Goal: Task Accomplishment & Management: Manage account settings

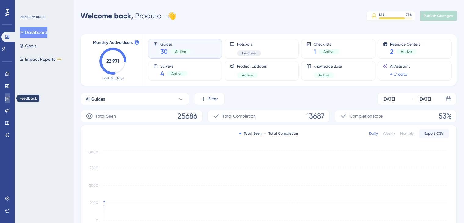
click at [9, 98] on icon at bounding box center [7, 99] width 4 height 4
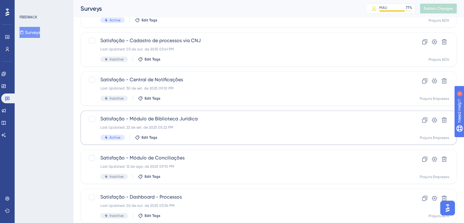
scroll to position [122, 0]
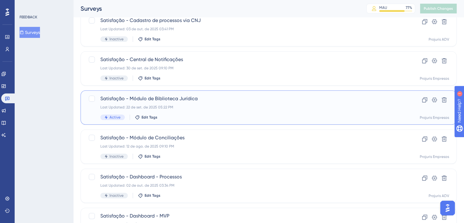
click at [192, 107] on div "Last Updated: 22 de set. de 2025 05:22 PM" at bounding box center [243, 107] width 287 height 5
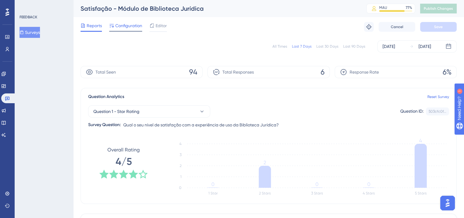
click at [136, 26] on span "Configuration" at bounding box center [128, 25] width 27 height 7
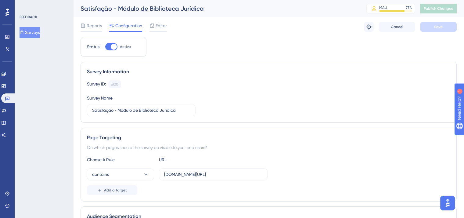
click at [40, 32] on button "Surveys" at bounding box center [30, 32] width 20 height 11
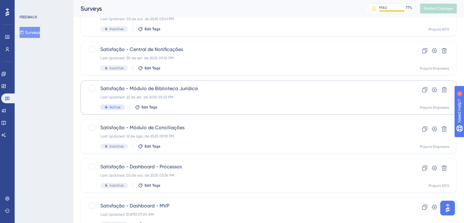
scroll to position [122, 0]
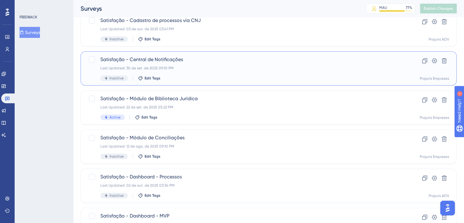
click at [226, 69] on div "Last Updated: 30 de set. de 2025 09:10 PM" at bounding box center [243, 68] width 287 height 5
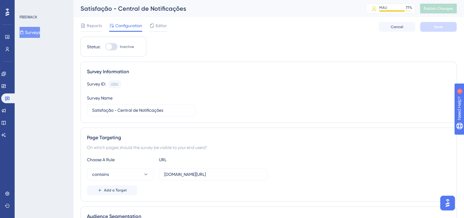
drag, startPoint x: 44, startPoint y: 32, endPoint x: 88, endPoint y: 32, distance: 44.2
click at [40, 31] on button "Surveys" at bounding box center [30, 32] width 20 height 11
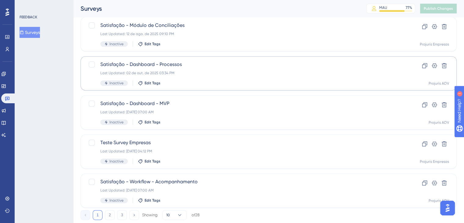
scroll to position [244, 0]
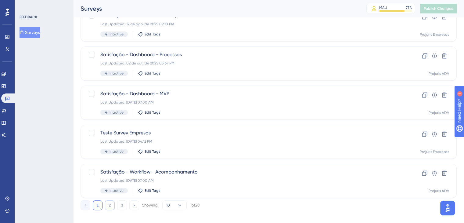
click at [109, 203] on button "2" at bounding box center [110, 205] width 10 height 10
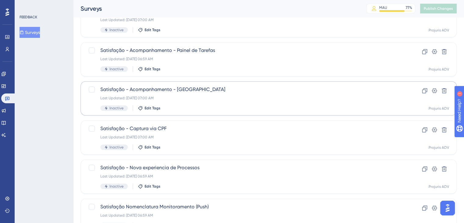
scroll to position [122, 0]
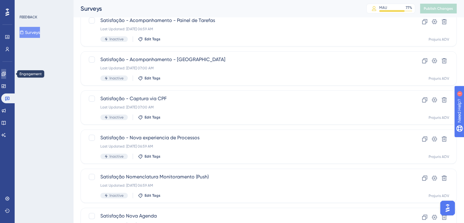
click at [6, 73] on icon at bounding box center [3, 73] width 5 height 5
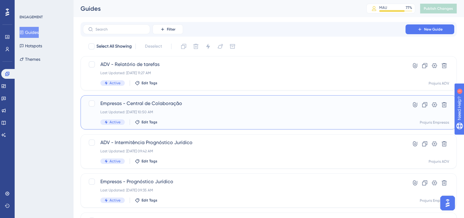
click at [212, 116] on div "Empresas - Central de Colaboração Last Updated: [DATE] 10:50 AM Active Edit Tags" at bounding box center [243, 112] width 287 height 25
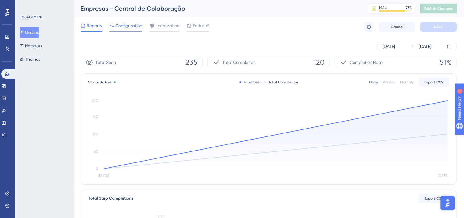
click at [134, 26] on span "Configuration" at bounding box center [128, 25] width 27 height 7
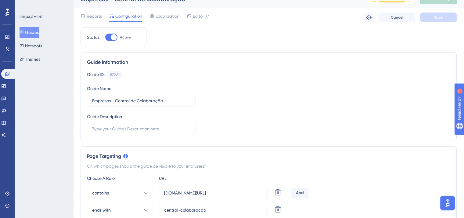
scroll to position [91, 0]
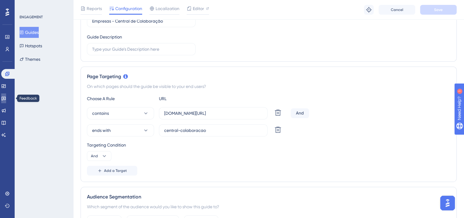
click at [6, 97] on icon at bounding box center [4, 99] width 4 height 4
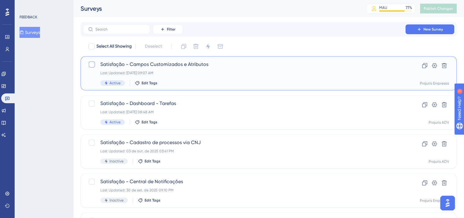
click at [91, 64] on div at bounding box center [92, 64] width 6 height 6
checkbox input "true"
click at [425, 65] on icon at bounding box center [424, 65] width 5 height 5
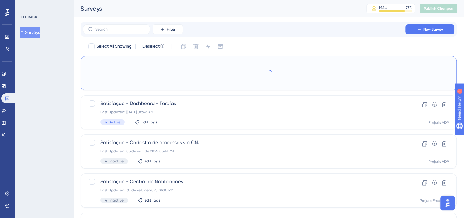
checkbox input "false"
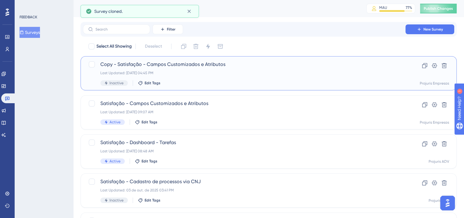
click at [197, 69] on div "Copy - Satisfação - Campos Customizados e Atributos Last Updated: [DATE] 04:45 …" at bounding box center [243, 73] width 287 height 25
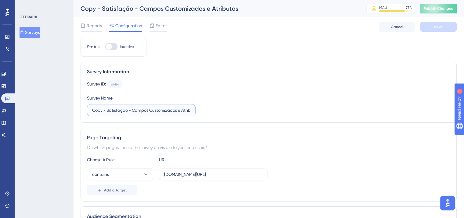
drag, startPoint x: 105, startPoint y: 110, endPoint x: 85, endPoint y: 108, distance: 19.9
click at [85, 108] on div "Survey Information Survey ID: 6484 Copy Survey Name Copy - Satisfação - Campos …" at bounding box center [268, 92] width 376 height 61
drag, startPoint x: 118, startPoint y: 109, endPoint x: 187, endPoint y: 118, distance: 70.1
click at [187, 118] on div "Survey Information Survey ID: 6484 Copy Survey Name Satisfação - Campos Customi…" at bounding box center [268, 92] width 376 height 61
click at [176, 109] on input "Satisfação - Campos Customizados e Atributos" at bounding box center [141, 110] width 98 height 7
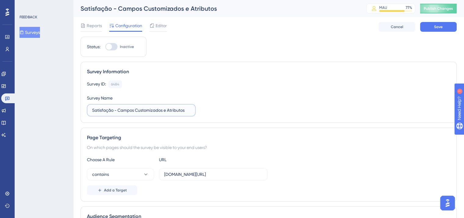
drag, startPoint x: 187, startPoint y: 110, endPoint x: 117, endPoint y: 107, distance: 70.2
click at [117, 107] on input "Satisfação - Campos Customizados e Atributos" at bounding box center [141, 110] width 98 height 7
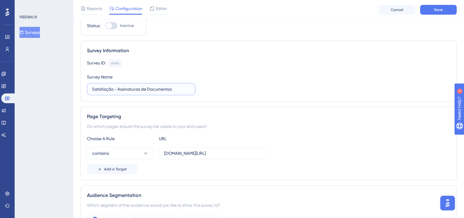
scroll to position [30, 0]
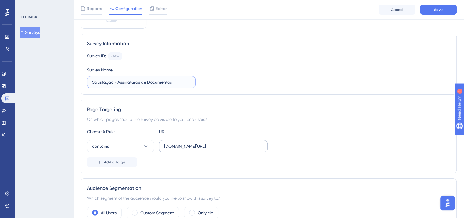
type input "Satisfação - Assinaturas de Documentos"
drag, startPoint x: 263, startPoint y: 146, endPoint x: 205, endPoint y: 146, distance: 58.2
click at [208, 146] on label "[DOMAIN_NAME][URL]" at bounding box center [213, 146] width 109 height 12
click at [208, 146] on input "[DOMAIN_NAME][URL]" at bounding box center [213, 146] width 98 height 7
drag, startPoint x: 205, startPoint y: 148, endPoint x: 262, endPoint y: 148, distance: 57.6
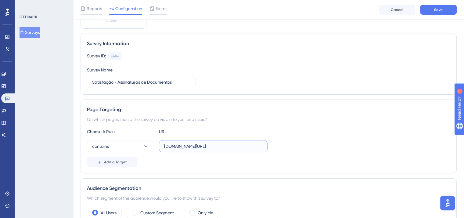
click at [262, 148] on label "[DOMAIN_NAME][URL]" at bounding box center [213, 146] width 109 height 12
type input "[DOMAIN_NAME][URL]"
click at [118, 164] on span "Add a Target" at bounding box center [115, 161] width 23 height 5
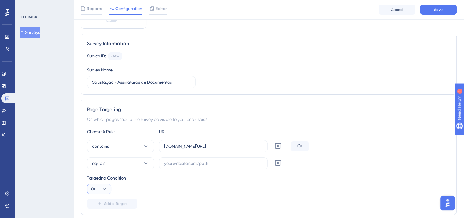
click at [105, 189] on icon at bounding box center [104, 189] width 6 height 6
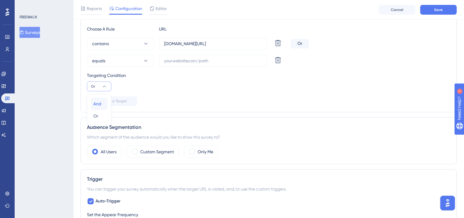
click at [97, 102] on span "And" at bounding box center [97, 103] width 8 height 7
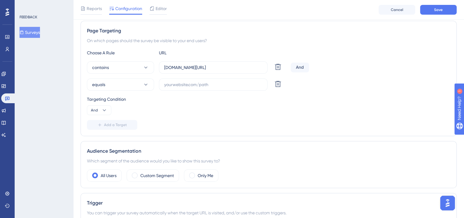
scroll to position [102, 0]
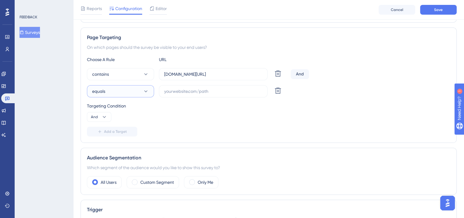
click at [137, 88] on button "equals" at bounding box center [120, 91] width 67 height 12
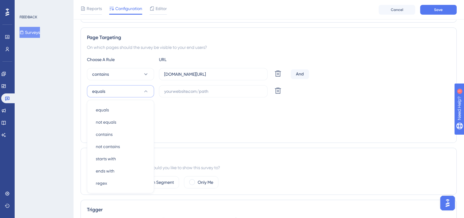
scroll to position [139, 0]
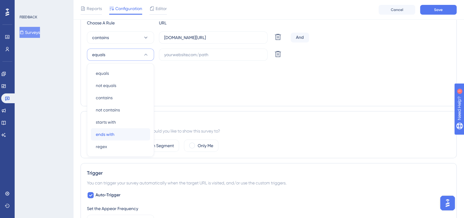
click at [123, 135] on div "ends with ends with" at bounding box center [120, 134] width 49 height 12
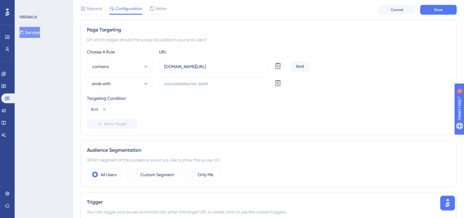
scroll to position [109, 0]
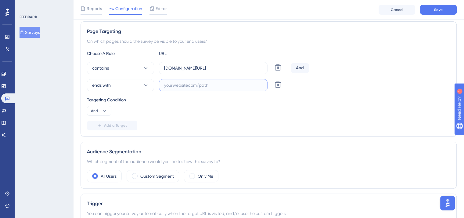
click at [214, 87] on input "text" at bounding box center [213, 85] width 98 height 7
paste input "assinante-requisicao"
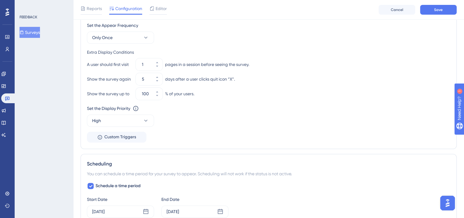
scroll to position [383, 0]
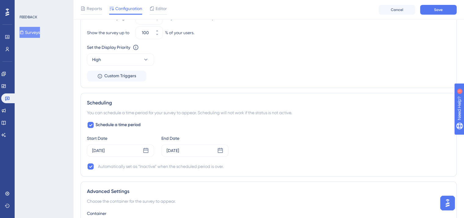
type input "assinante-requisicao"
drag, startPoint x: 91, startPoint y: 123, endPoint x: 95, endPoint y: 124, distance: 3.6
click at [93, 123] on div at bounding box center [90, 125] width 6 height 6
checkbox input "false"
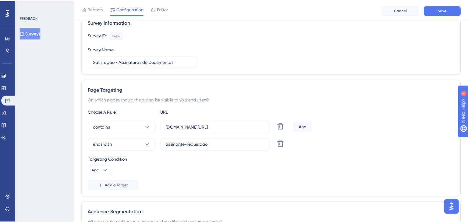
scroll to position [0, 0]
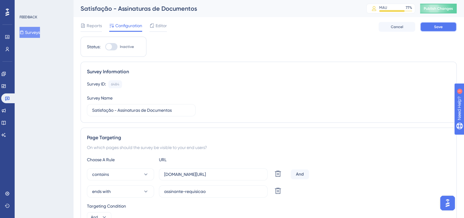
click at [441, 27] on span "Save" at bounding box center [438, 26] width 9 height 5
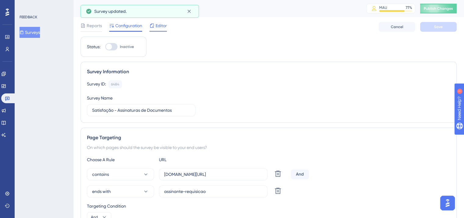
click at [158, 26] on span "Editor" at bounding box center [160, 25] width 11 height 7
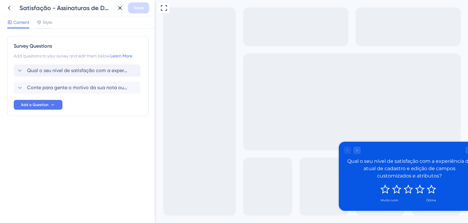
click at [85, 70] on span "Qual o seu nível de satisfação com a experiência de atual de cadastro e edição …" at bounding box center [77, 70] width 101 height 7
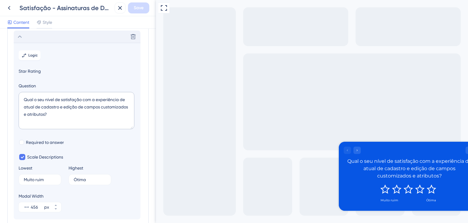
scroll to position [35, 0]
drag, startPoint x: 69, startPoint y: 115, endPoint x: 23, endPoint y: 99, distance: 48.2
click at [23, 99] on textarea "Qual o seu nível de satisfação com a experiência de atual de cadastro e edição …" at bounding box center [77, 108] width 116 height 37
paste textarea "com a nova experiência de envio de envelopes para assinatura e suas funcionalid…"
click at [97, 111] on textarea "Qual o seu nível de satisfação com a experiência de atual de cadastro e edição …" at bounding box center [77, 108] width 116 height 37
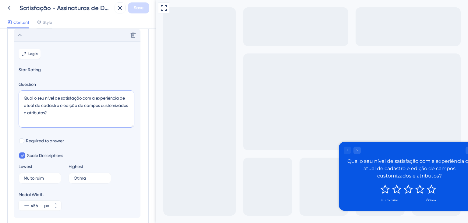
drag, startPoint x: 93, startPoint y: 98, endPoint x: 102, endPoint y: 114, distance: 17.9
click at [102, 114] on textarea "Qual o seu nível de satisfação com a experiência de atual de cadastro e edição …" at bounding box center [77, 108] width 116 height 37
paste textarea "com a nova experiência de envio de envelopes para assinatura e suas funcionalid…"
click at [95, 97] on textarea "Qual o seu nível de satisfação com com a nova experiência de envio de envelopes…" at bounding box center [77, 108] width 116 height 37
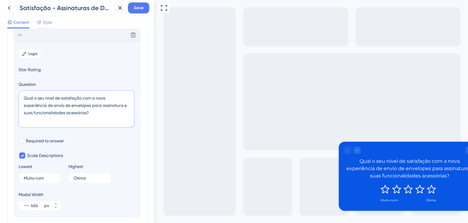
click at [99, 112] on textarea "Qual o seu nível de satisfação com a nova experiência de envio de envelopes par…" at bounding box center [77, 108] width 116 height 37
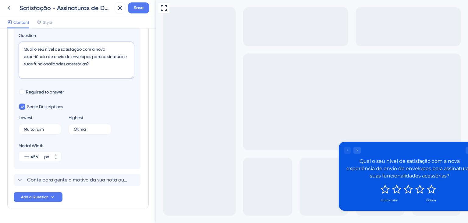
scroll to position [101, 0]
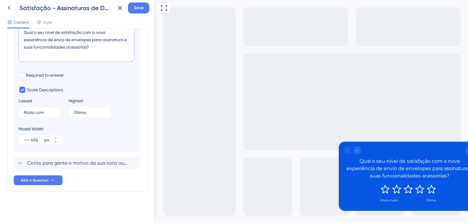
type textarea "Qual o seu nível de satisfação com a nova experiência de envio de envelopes par…"
click at [68, 164] on span "Conte para gente o motivo da sua nota ou o que podemos melhorar." at bounding box center [77, 162] width 101 height 7
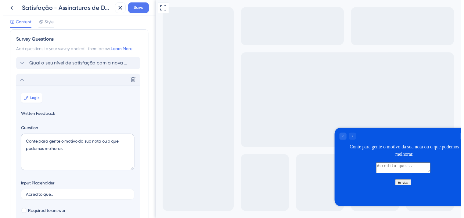
scroll to position [0, 0]
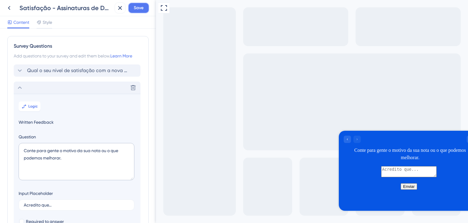
click at [137, 7] on span "Save" at bounding box center [139, 7] width 10 height 7
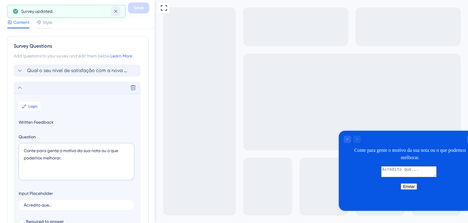
click at [117, 11] on icon at bounding box center [116, 11] width 6 height 6
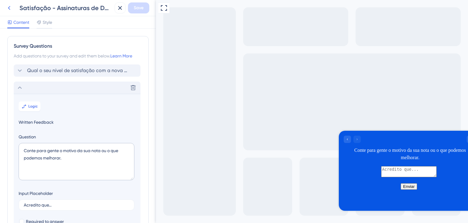
click at [13, 8] on button at bounding box center [9, 7] width 11 height 11
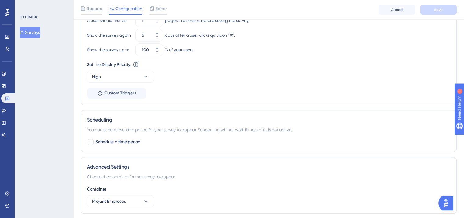
scroll to position [397, 0]
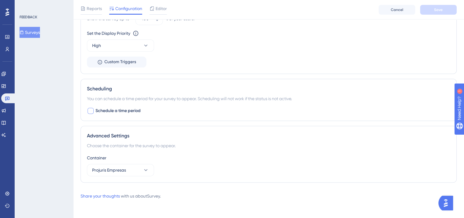
click at [93, 110] on div at bounding box center [90, 111] width 6 height 6
checkbox input "true"
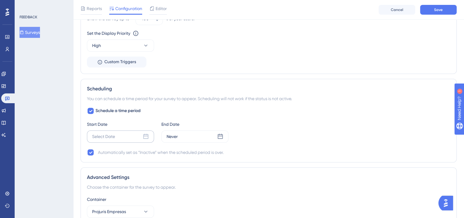
click at [144, 134] on icon at bounding box center [146, 136] width 6 height 6
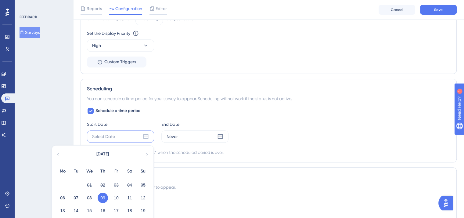
click at [146, 151] on icon at bounding box center [147, 153] width 4 height 5
click at [60, 196] on button "03" at bounding box center [62, 197] width 10 height 10
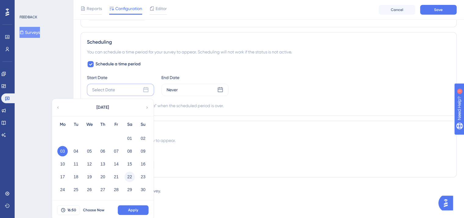
scroll to position [444, 0]
click at [71, 210] on button "16:50" at bounding box center [68, 209] width 23 height 10
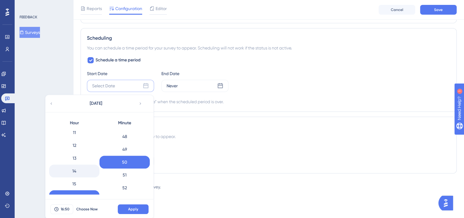
scroll to position [87, 0]
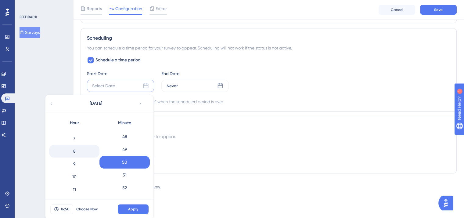
click at [81, 148] on div "8" at bounding box center [74, 150] width 50 height 13
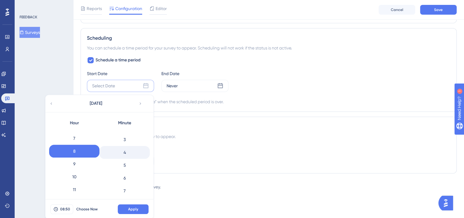
scroll to position [0, 0]
click at [130, 134] on div "0" at bounding box center [124, 135] width 50 height 13
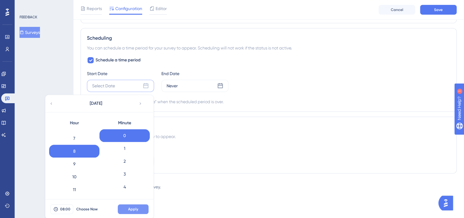
click at [140, 208] on button "Apply" at bounding box center [133, 209] width 31 height 10
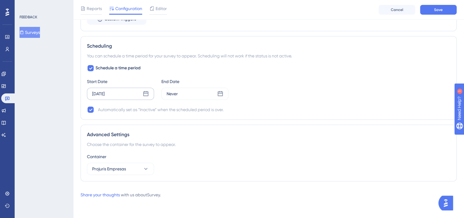
scroll to position [438, 0]
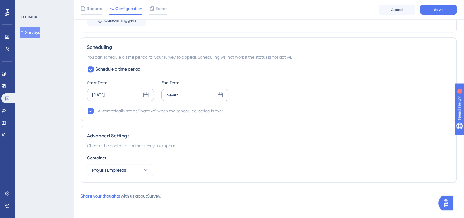
click at [222, 94] on icon at bounding box center [220, 95] width 6 height 6
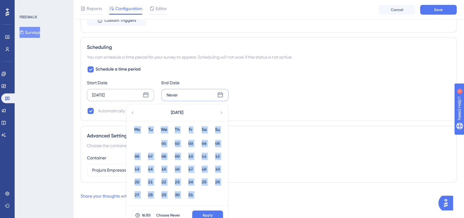
click at [223, 111] on icon at bounding box center [221, 112] width 4 height 5
click at [181, 140] on div "01 02" at bounding box center [177, 142] width 94 height 13
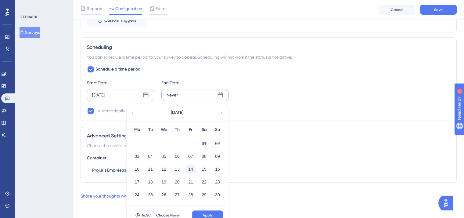
click at [190, 169] on button "14" at bounding box center [190, 169] width 10 height 10
click at [140, 213] on button "16:50" at bounding box center [142, 215] width 23 height 10
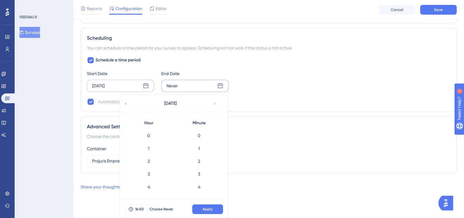
scroll to position [614, 0]
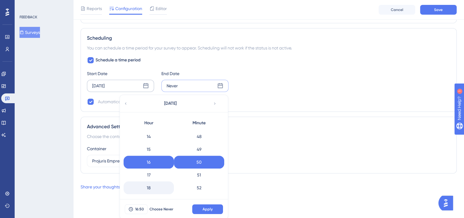
click at [150, 182] on div "18" at bounding box center [148, 187] width 50 height 13
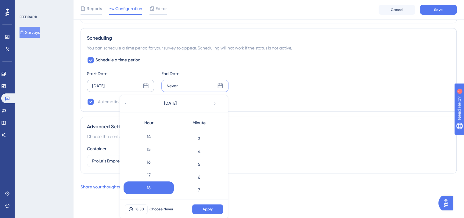
scroll to position [0, 0]
click at [205, 134] on div "0" at bounding box center [199, 135] width 50 height 13
click at [217, 209] on button "Apply" at bounding box center [207, 209] width 31 height 10
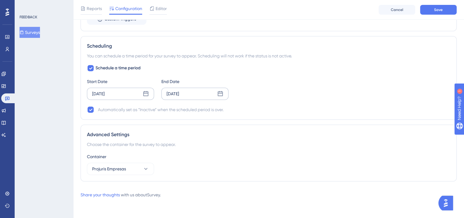
scroll to position [438, 0]
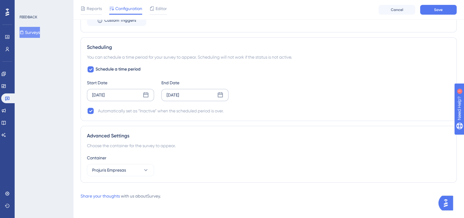
click at [146, 94] on icon at bounding box center [146, 95] width 6 height 6
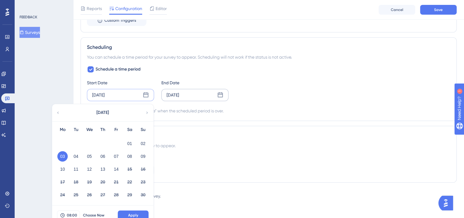
click at [277, 100] on div "Start Date [DATE] [DATE] Mo Tu We Th Fr Sa Su 01 02 03 04 05 06 07 08 09 10 11 …" at bounding box center [268, 90] width 363 height 22
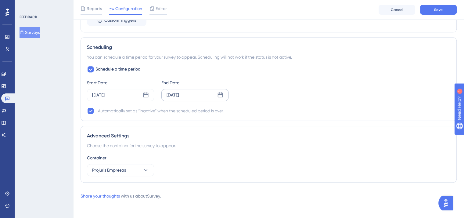
click at [217, 90] on div "[DATE]" at bounding box center [194, 95] width 67 height 12
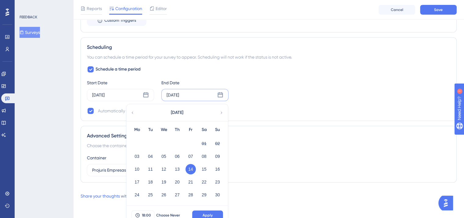
click at [288, 105] on div "Schedule a time period Start Date [DATE] End Date [DATE] [DATE] Mo Tu We Th Fr …" at bounding box center [268, 90] width 363 height 49
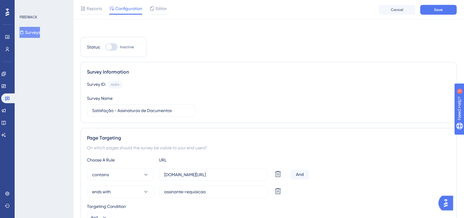
scroll to position [0, 0]
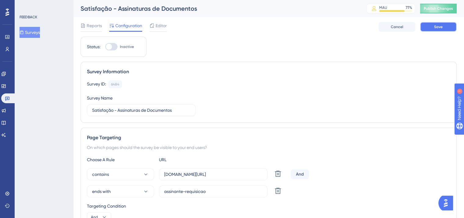
click at [436, 29] on span "Save" at bounding box center [438, 26] width 9 height 5
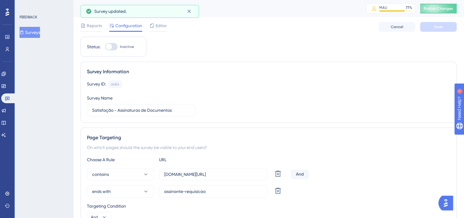
click at [114, 44] on div at bounding box center [111, 46] width 12 height 7
click at [105, 47] on input "Inactive" at bounding box center [105, 47] width 0 height 0
checkbox input "true"
click at [444, 27] on button "Save" at bounding box center [438, 27] width 37 height 10
click at [436, 10] on span "Publish Changes" at bounding box center [437, 8] width 29 height 5
